Goal: Task Accomplishment & Management: Use online tool/utility

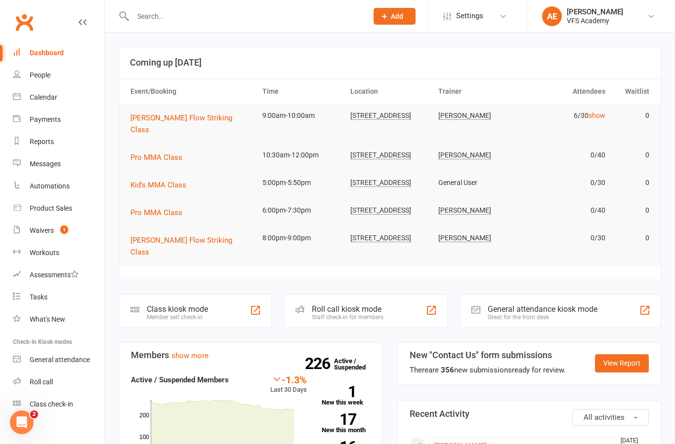
click at [55, 232] on count-badge "1" at bounding box center [61, 231] width 13 height 8
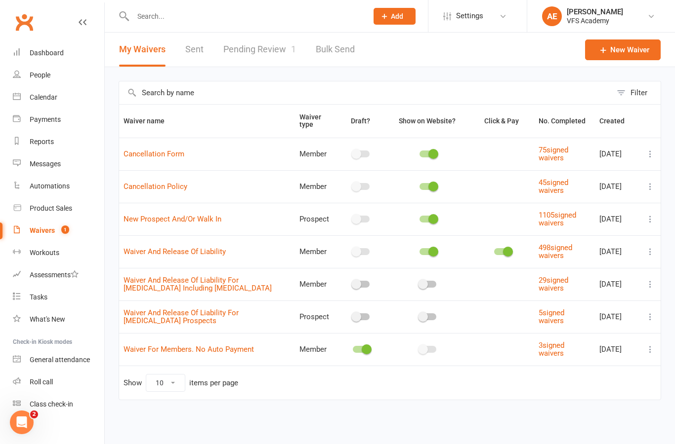
click at [265, 38] on link "Pending Review 1" at bounding box center [259, 50] width 73 height 34
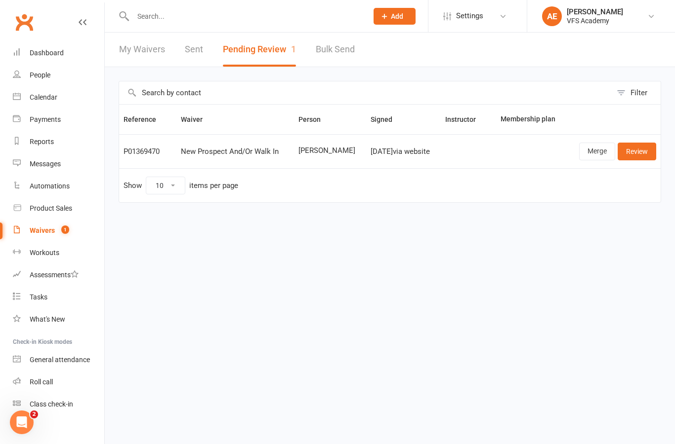
click at [637, 153] on link "Review" at bounding box center [636, 152] width 39 height 18
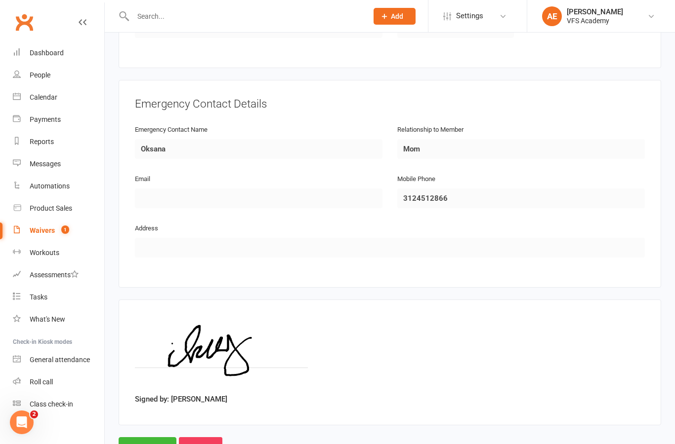
scroll to position [441, 0]
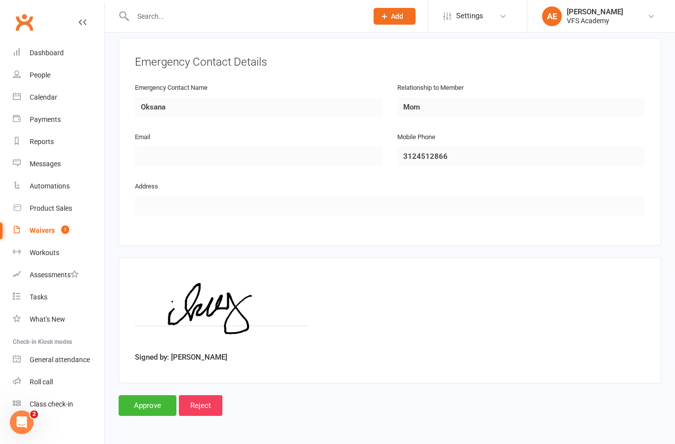
click at [154, 398] on input "Approve" at bounding box center [148, 406] width 58 height 21
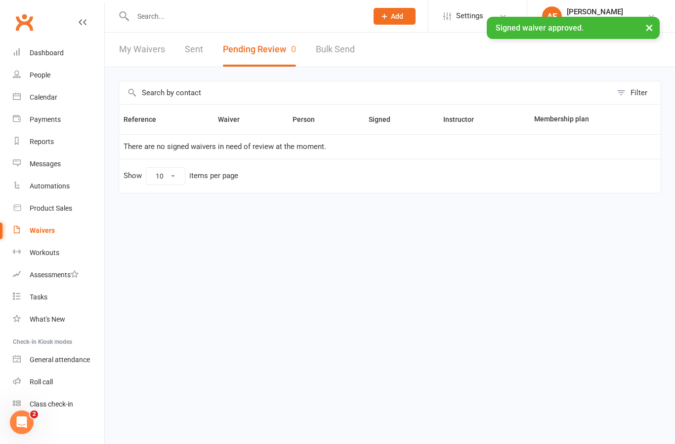
click at [64, 180] on link "Automations" at bounding box center [58, 186] width 91 height 22
select select "100"
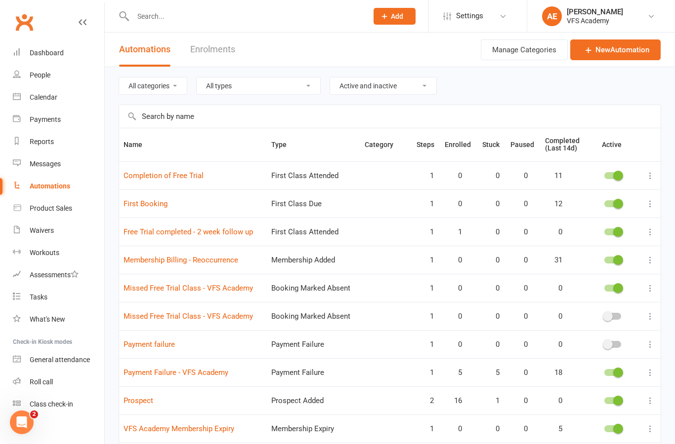
click at [162, 373] on link "Payment Failure - VFS Academy" at bounding box center [175, 372] width 105 height 9
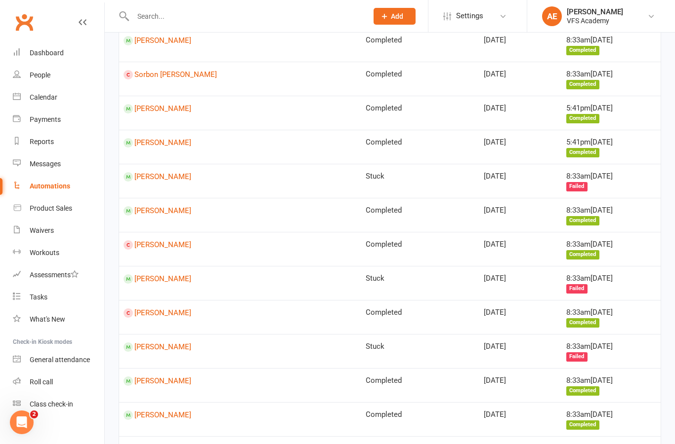
scroll to position [610, 0]
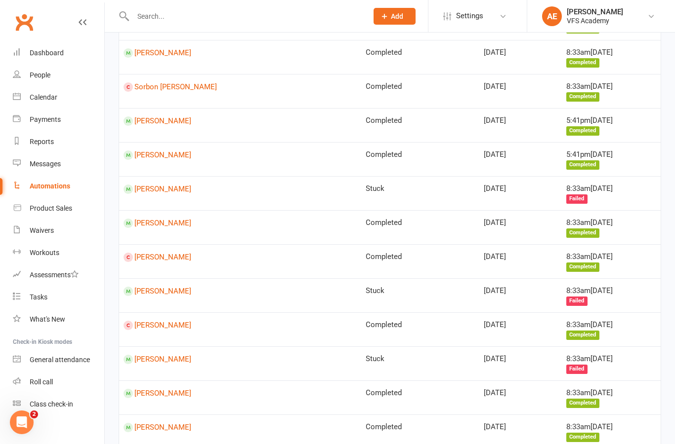
click at [149, 389] on link "Mateusz Prus" at bounding box center [239, 393] width 233 height 9
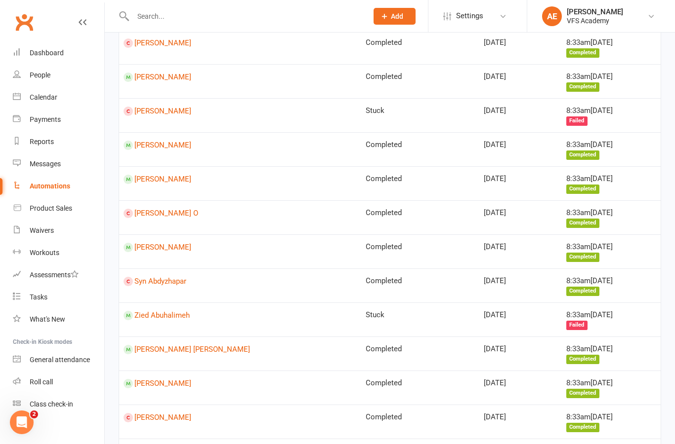
scroll to position [1183, 0]
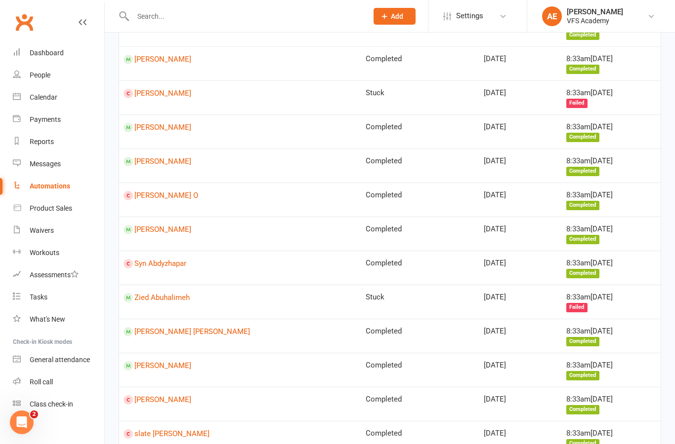
click at [50, 194] on link "Automations" at bounding box center [58, 186] width 91 height 22
select select "100"
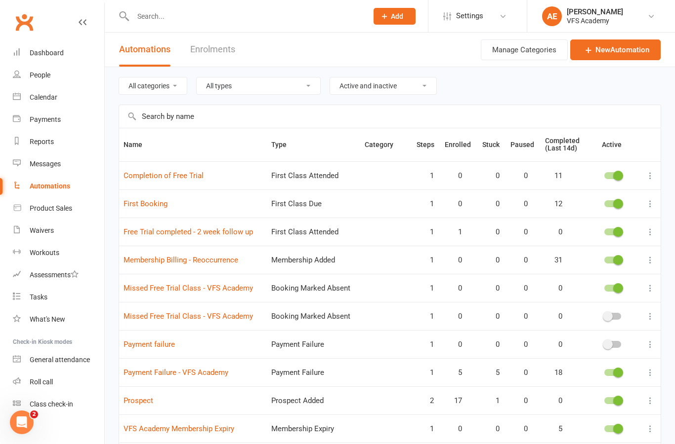
click at [139, 375] on link "Payment Failure - VFS Academy" at bounding box center [175, 372] width 105 height 9
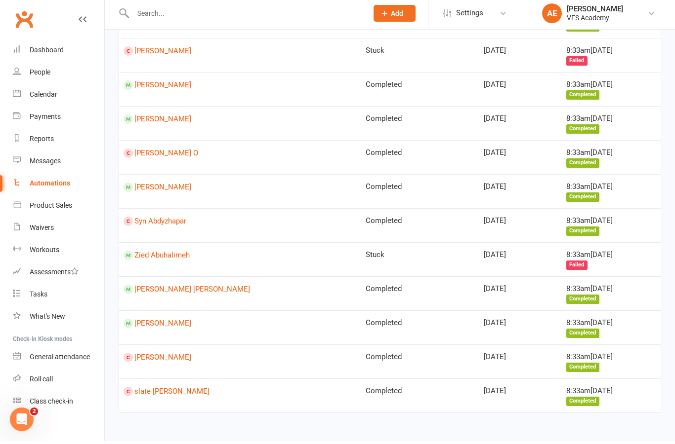
scroll to position [1221, 0]
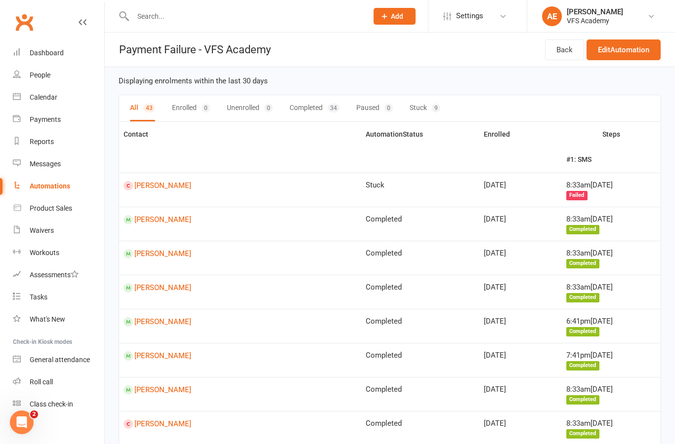
select select "100"
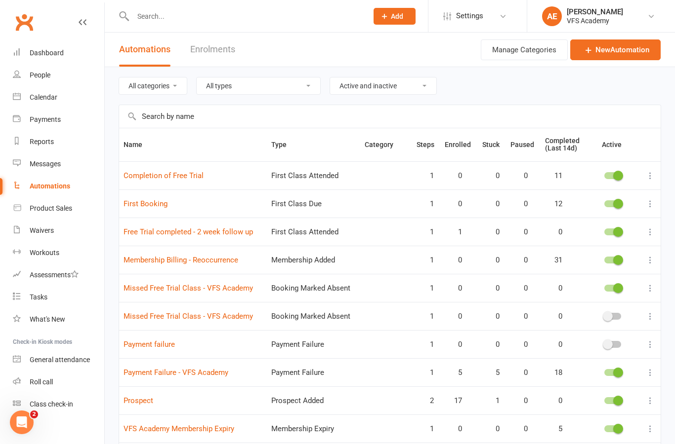
scroll to position [83, 0]
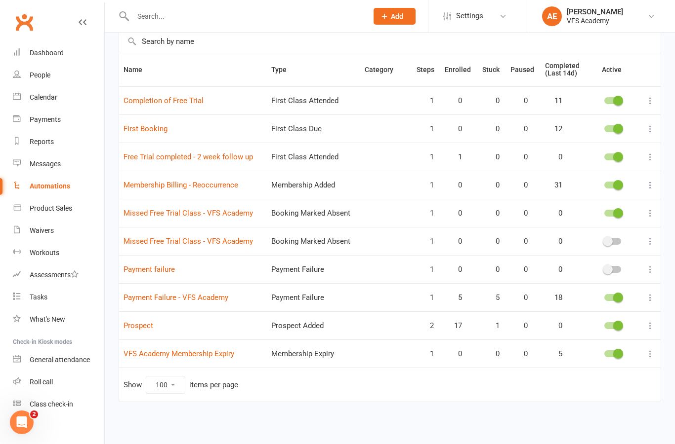
click at [135, 321] on link "Prospect" at bounding box center [138, 325] width 30 height 9
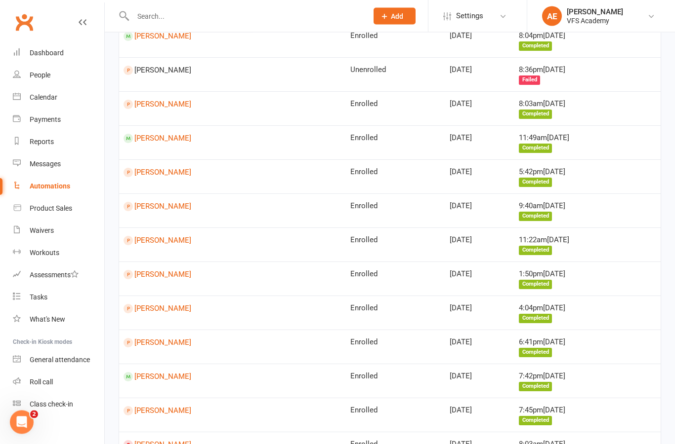
scroll to position [780, 0]
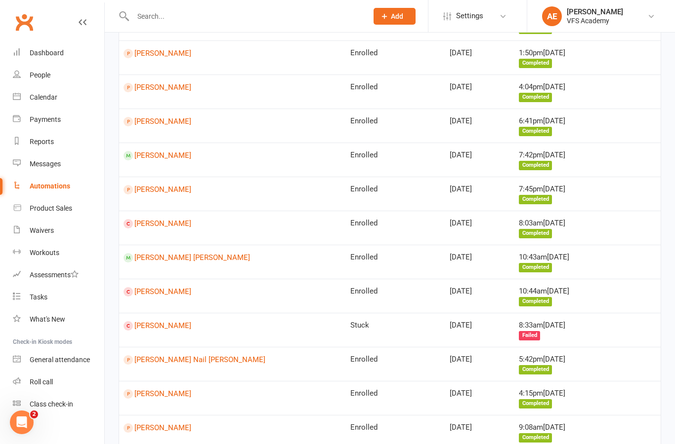
click at [145, 356] on link "Ivan Nail Ulloa" at bounding box center [232, 360] width 218 height 9
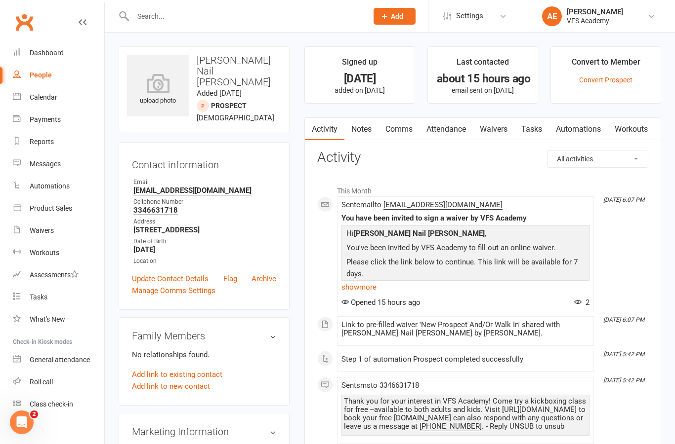
click at [484, 132] on link "Waivers" at bounding box center [493, 129] width 41 height 23
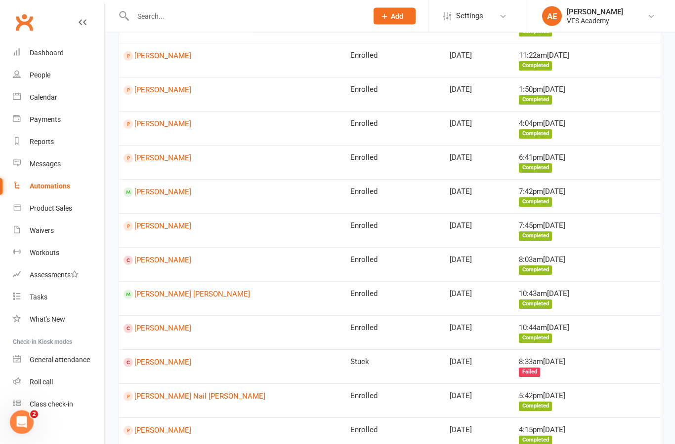
scroll to position [780, 0]
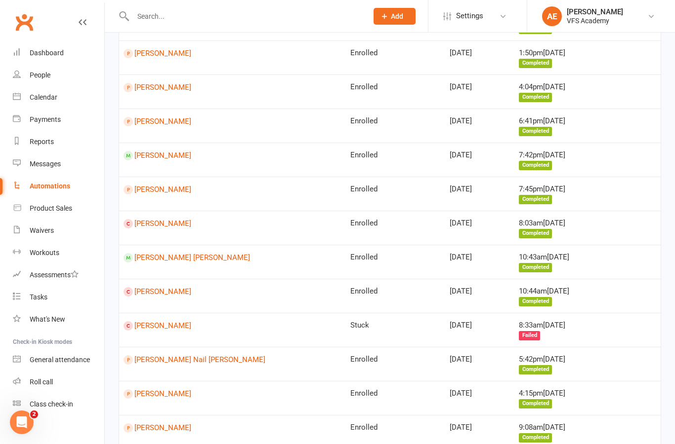
click at [141, 390] on link "Juan Godinez" at bounding box center [232, 394] width 218 height 9
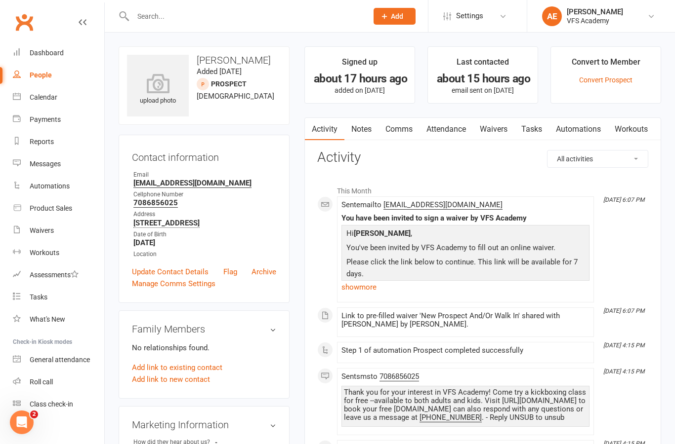
click at [52, 42] on link "Dashboard" at bounding box center [58, 53] width 91 height 22
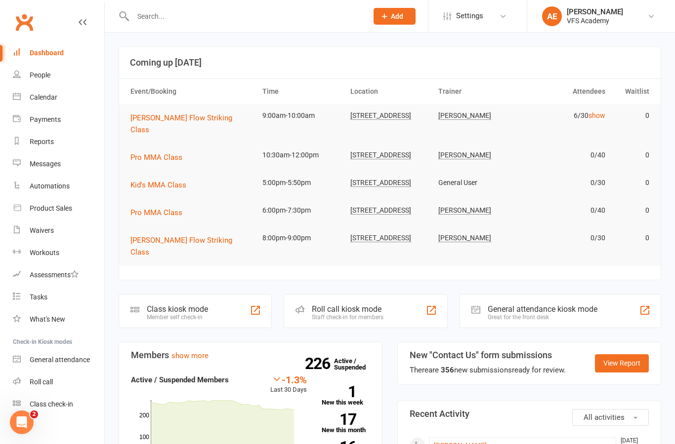
click at [59, 193] on link "Automations" at bounding box center [58, 186] width 91 height 22
select select "100"
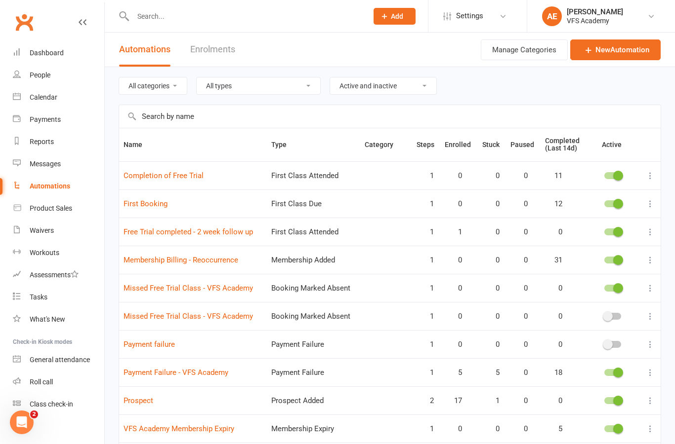
click at [145, 206] on link "First Booking" at bounding box center [145, 203] width 44 height 9
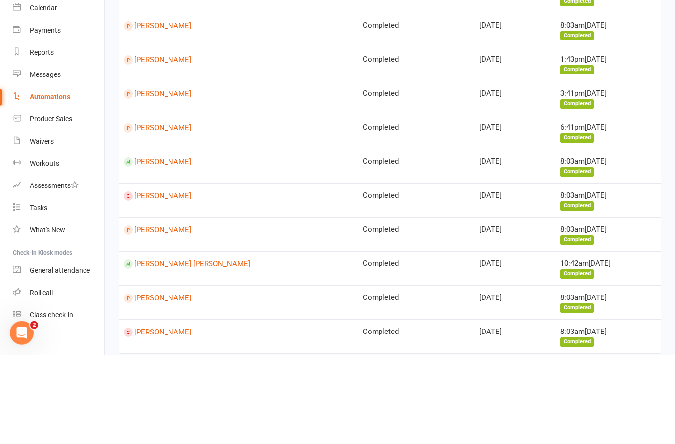
scroll to position [383, 0]
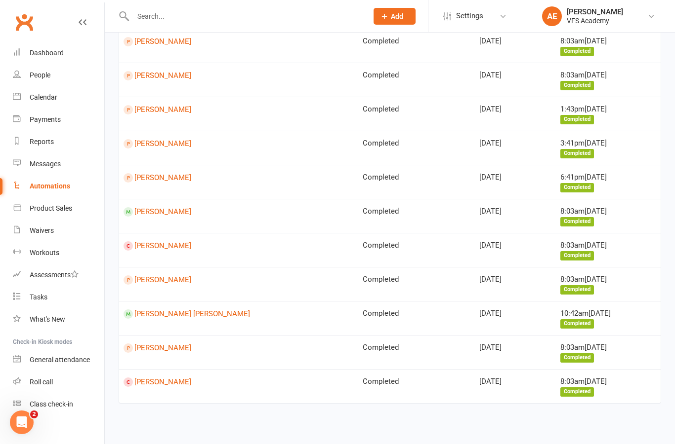
click at [166, 344] on link "Xavier Smeeton" at bounding box center [238, 348] width 230 height 9
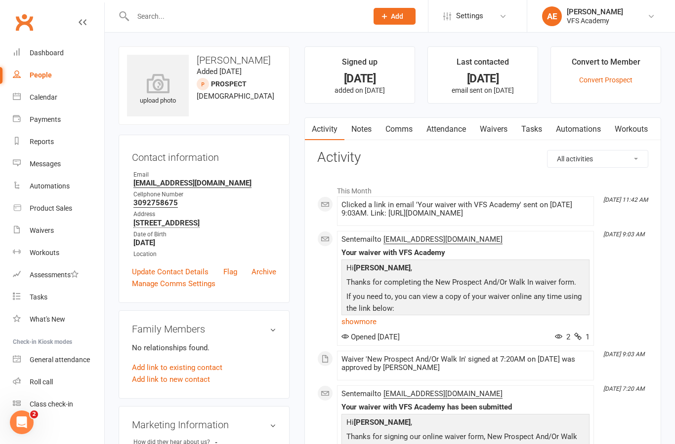
click at [501, 125] on link "Waivers" at bounding box center [493, 129] width 41 height 23
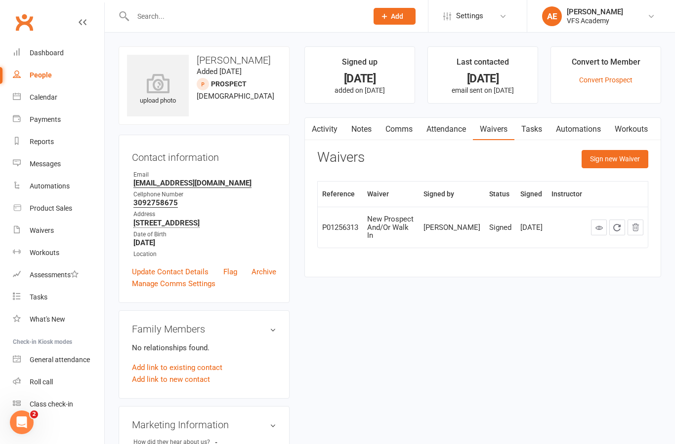
click at [59, 47] on link "Dashboard" at bounding box center [58, 53] width 91 height 22
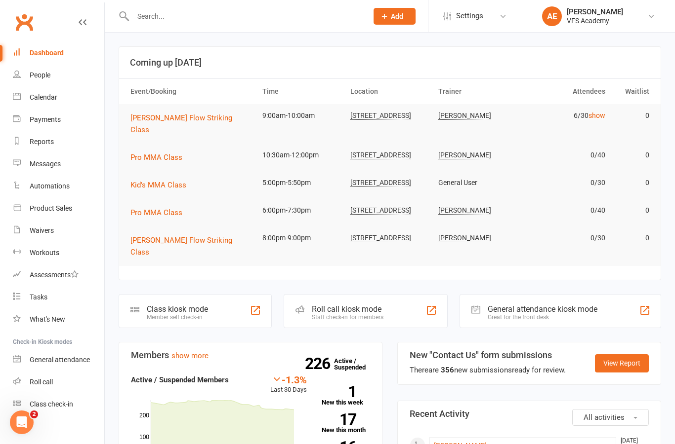
click at [211, 296] on div "Class kiosk mode Member self check-in" at bounding box center [195, 311] width 153 height 34
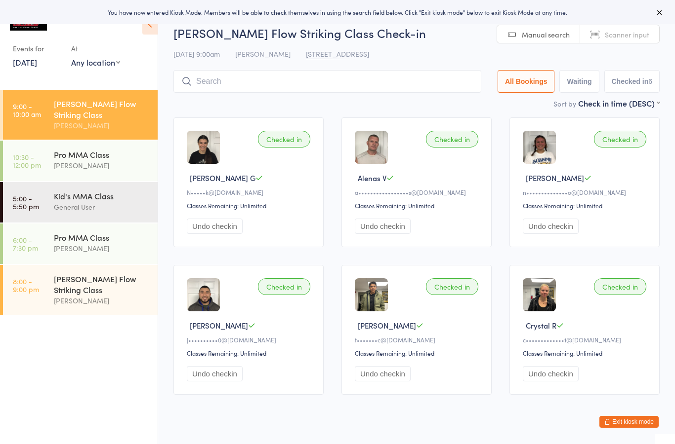
click at [635, 425] on button "Exit kiosk mode" at bounding box center [628, 422] width 59 height 12
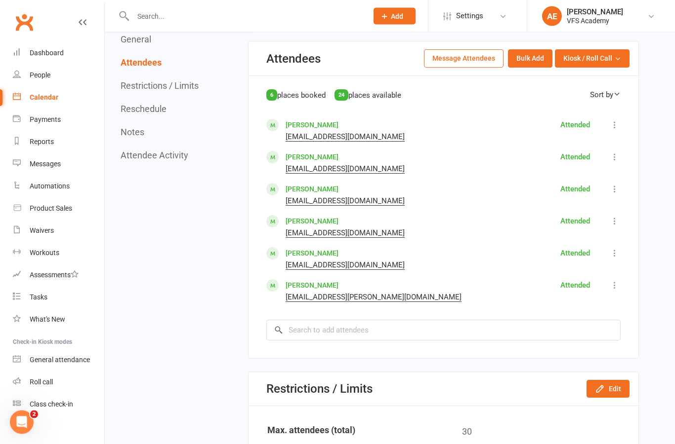
scroll to position [576, 0]
click at [48, 54] on div "Dashboard" at bounding box center [47, 53] width 34 height 8
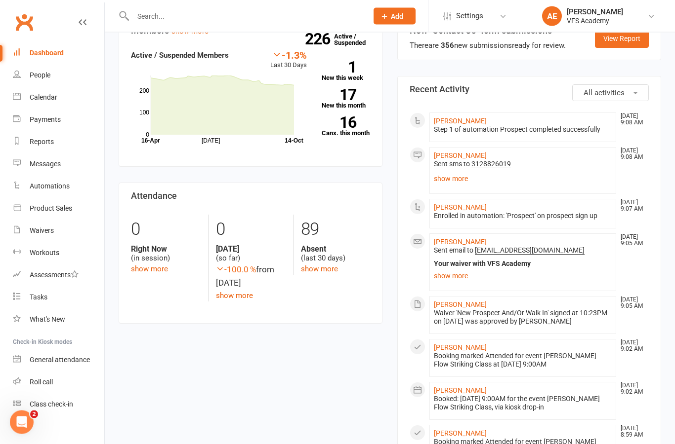
scroll to position [324, 0]
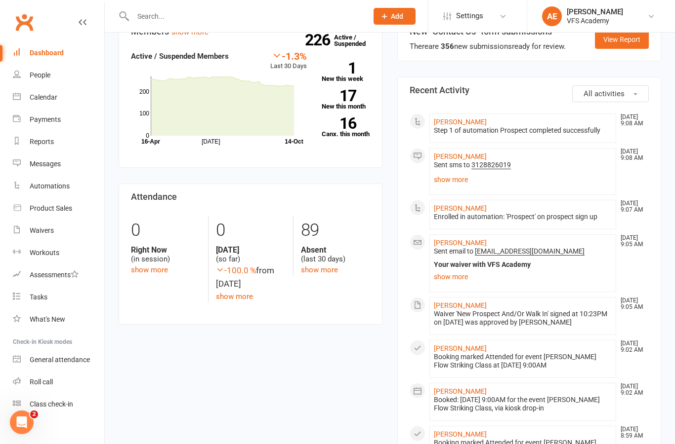
click at [230, 295] on link "show more" at bounding box center [234, 296] width 37 height 9
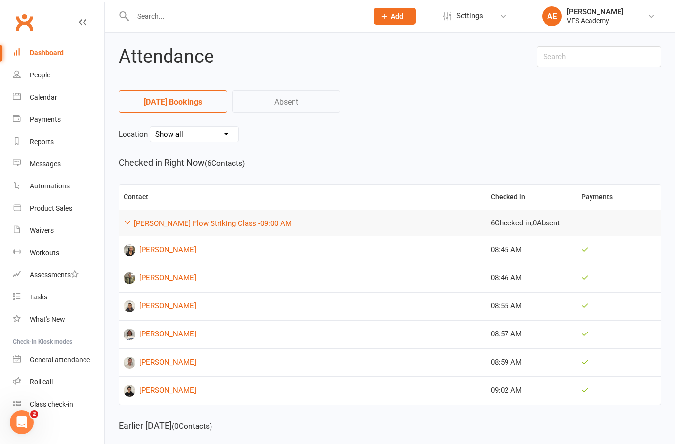
scroll to position [18, 0]
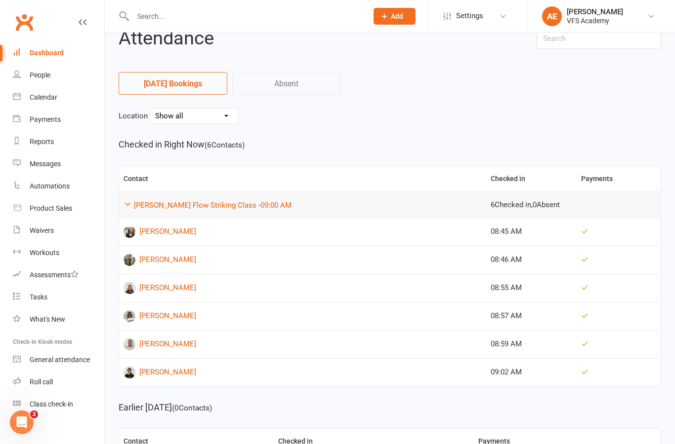
click at [40, 55] on div "Dashboard" at bounding box center [47, 53] width 34 height 8
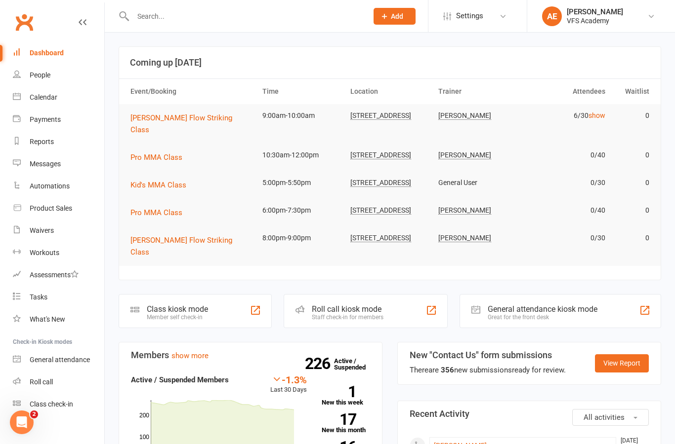
click at [158, 305] on div "Class kiosk mode" at bounding box center [177, 309] width 61 height 9
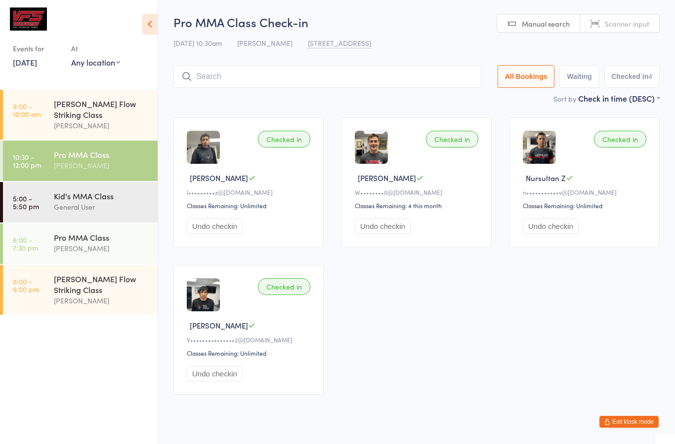
click at [434, 79] on input "search" at bounding box center [327, 76] width 308 height 23
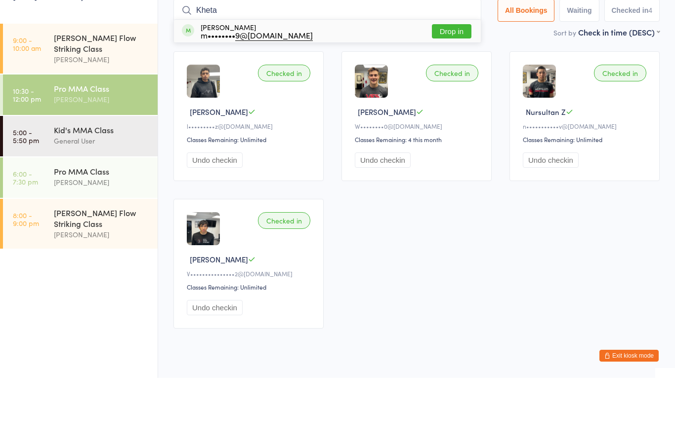
type input "Kheta"
click at [297, 86] on div "Khetag Moraov m•••••••• 9@yahoo.com Drop in" at bounding box center [327, 97] width 307 height 23
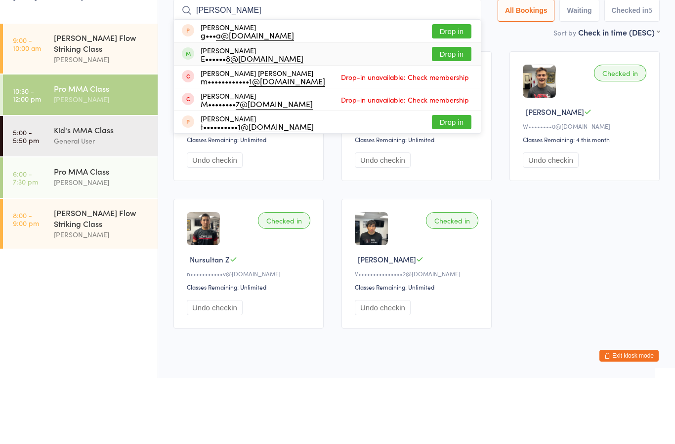
type input "Mota"
click at [301, 109] on div "Motaz Askar E•••••• 8@aol.com Drop in" at bounding box center [327, 120] width 307 height 22
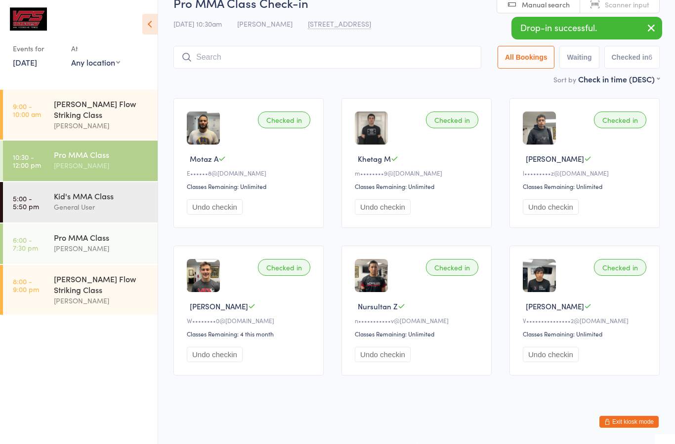
click at [405, 46] on input "search" at bounding box center [327, 57] width 308 height 23
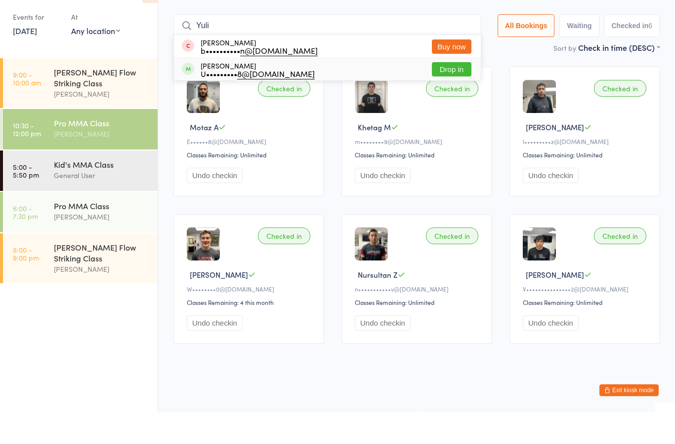
type input "Yuli"
click at [357, 90] on div "Yuliyan Zlatev U••••••••• 8@gmail.com Drop in" at bounding box center [327, 101] width 307 height 22
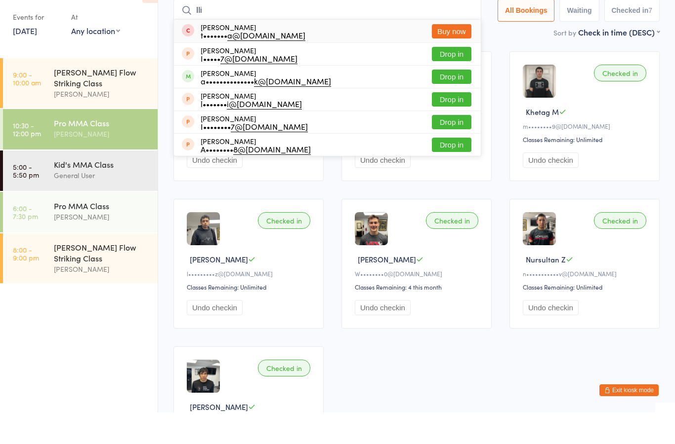
type input "Ili"
click at [444, 101] on button "Drop in" at bounding box center [452, 108] width 40 height 14
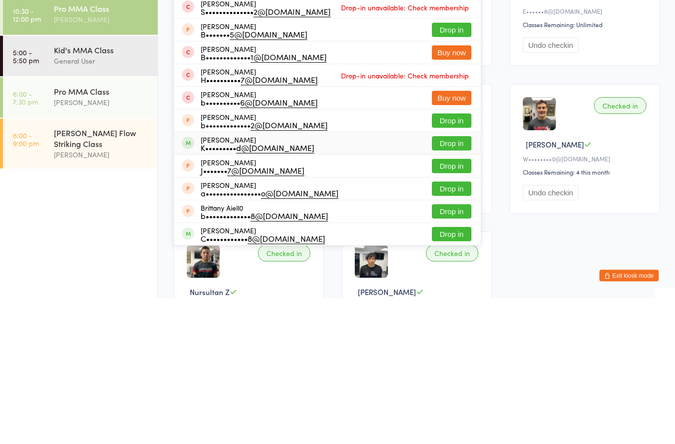
type input "Bria"
click at [312, 279] on div "Brian Armstrong K••••••••• d@gmail.com Drop in" at bounding box center [327, 290] width 307 height 22
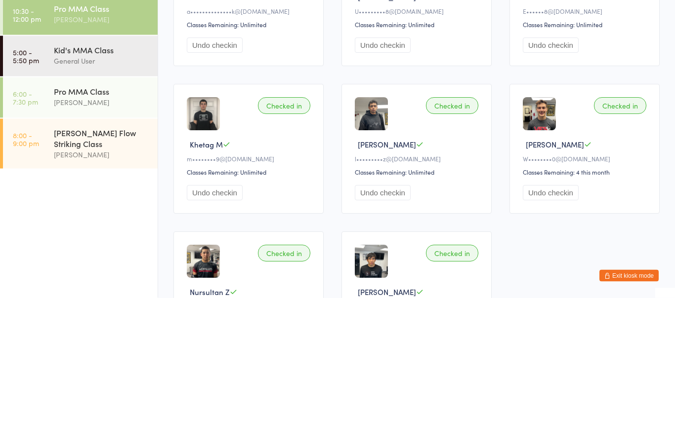
scroll to position [0, 0]
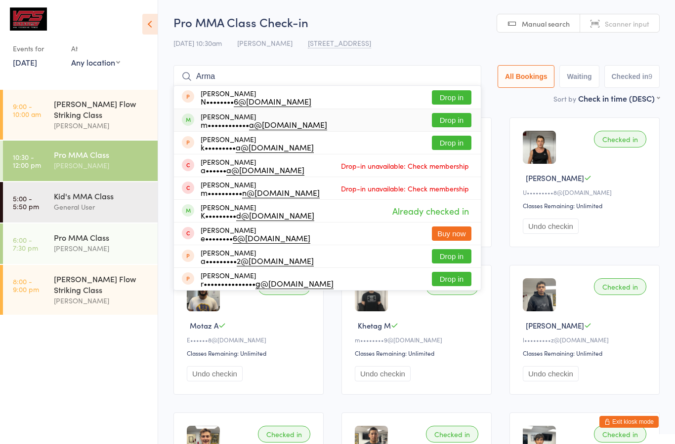
type input "Arma"
click at [330, 125] on div "armando gutierrez m•••••••••••• a@gmail.com Drop in" at bounding box center [327, 120] width 307 height 22
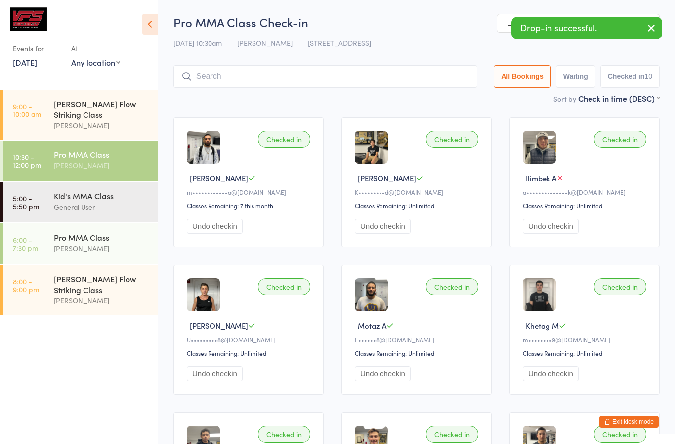
click at [408, 77] on input "search" at bounding box center [325, 76] width 304 height 23
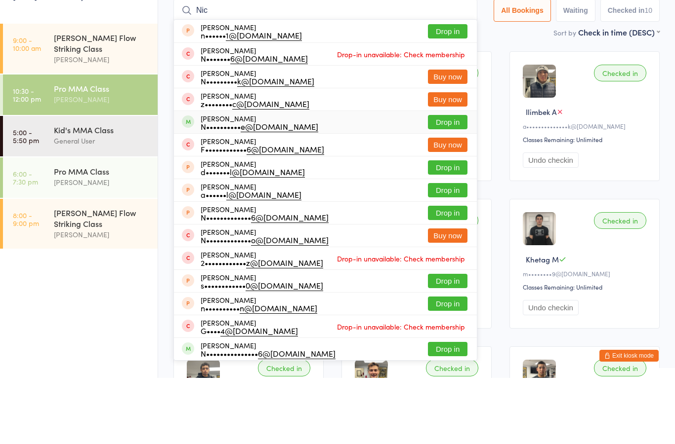
type input "Nic"
click at [392, 177] on div "Nick Aguirre N•••••••••• e@yahoo.com Drop in" at bounding box center [325, 188] width 303 height 22
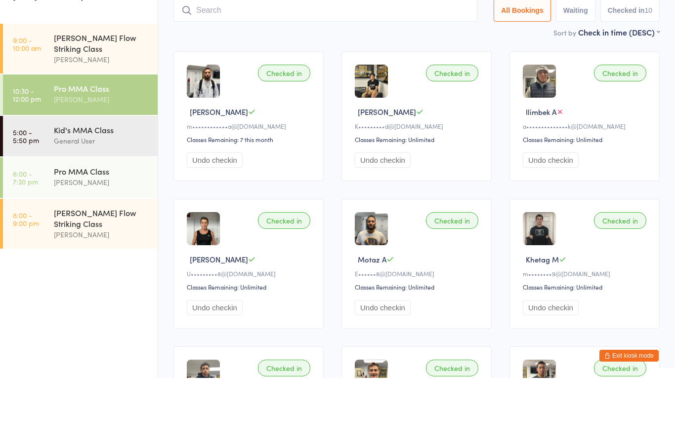
scroll to position [66, 0]
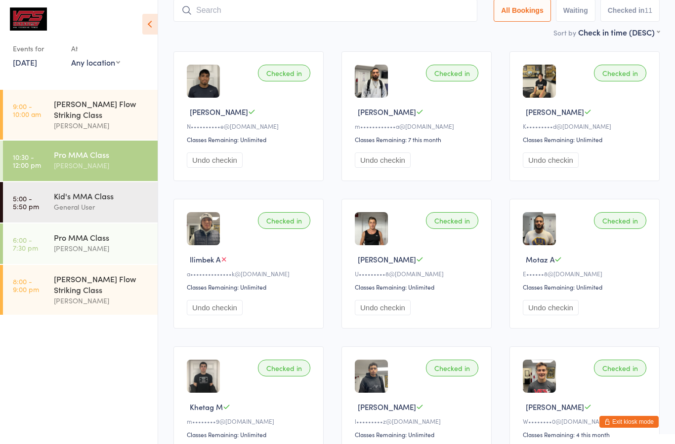
click at [421, 22] on input "search" at bounding box center [325, 10] width 304 height 23
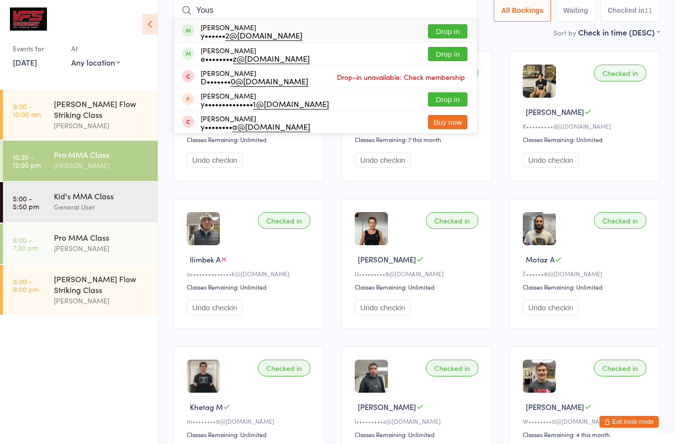
type input "Yous"
click at [379, 35] on div "Yousef Mohammad y•••••• 2@yahoo.com Drop in" at bounding box center [325, 31] width 303 height 23
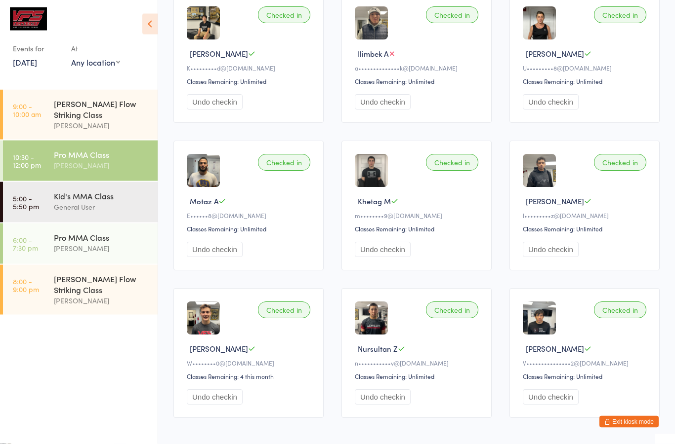
scroll to position [273, 0]
